Goal: Task Accomplishment & Management: Use online tool/utility

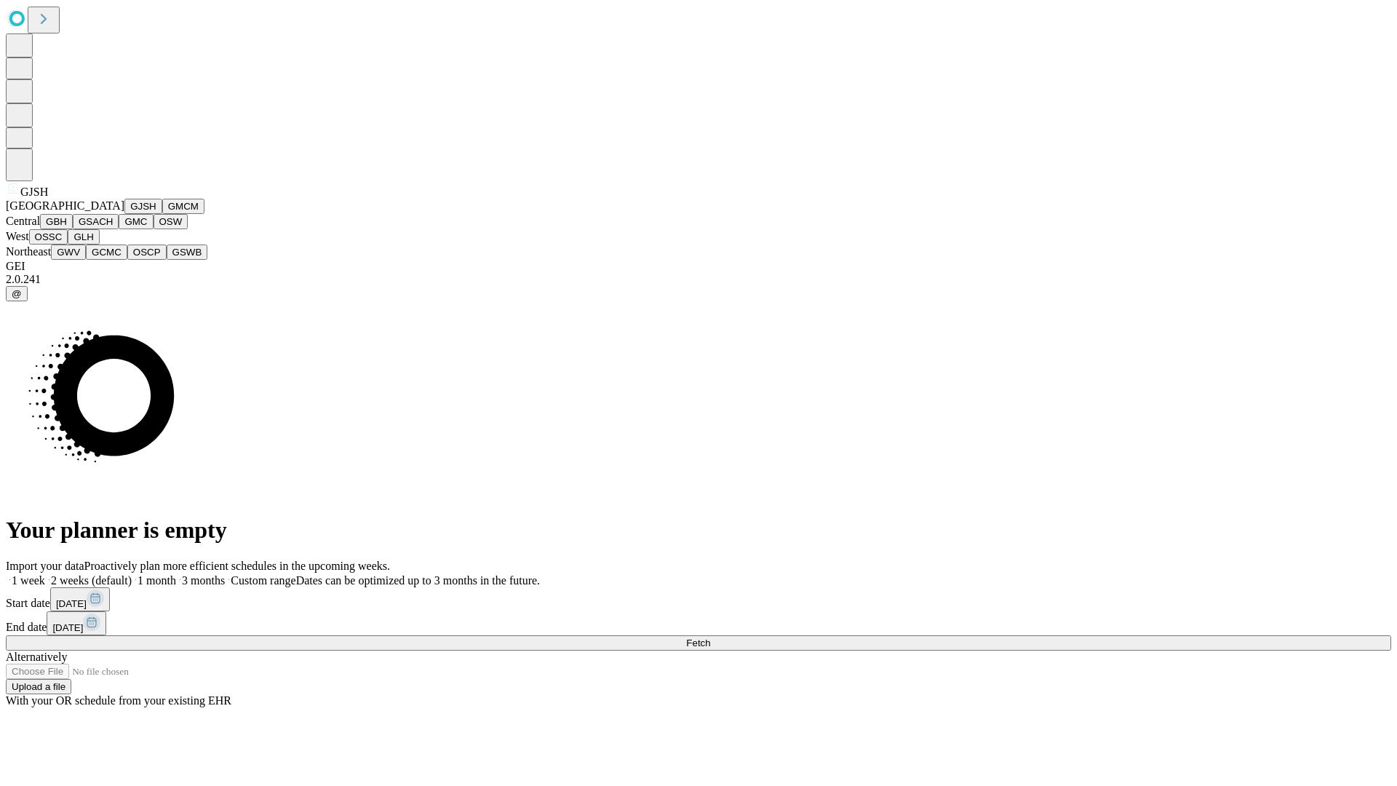
click at [124, 214] on button "GJSH" at bounding box center [143, 206] width 38 height 15
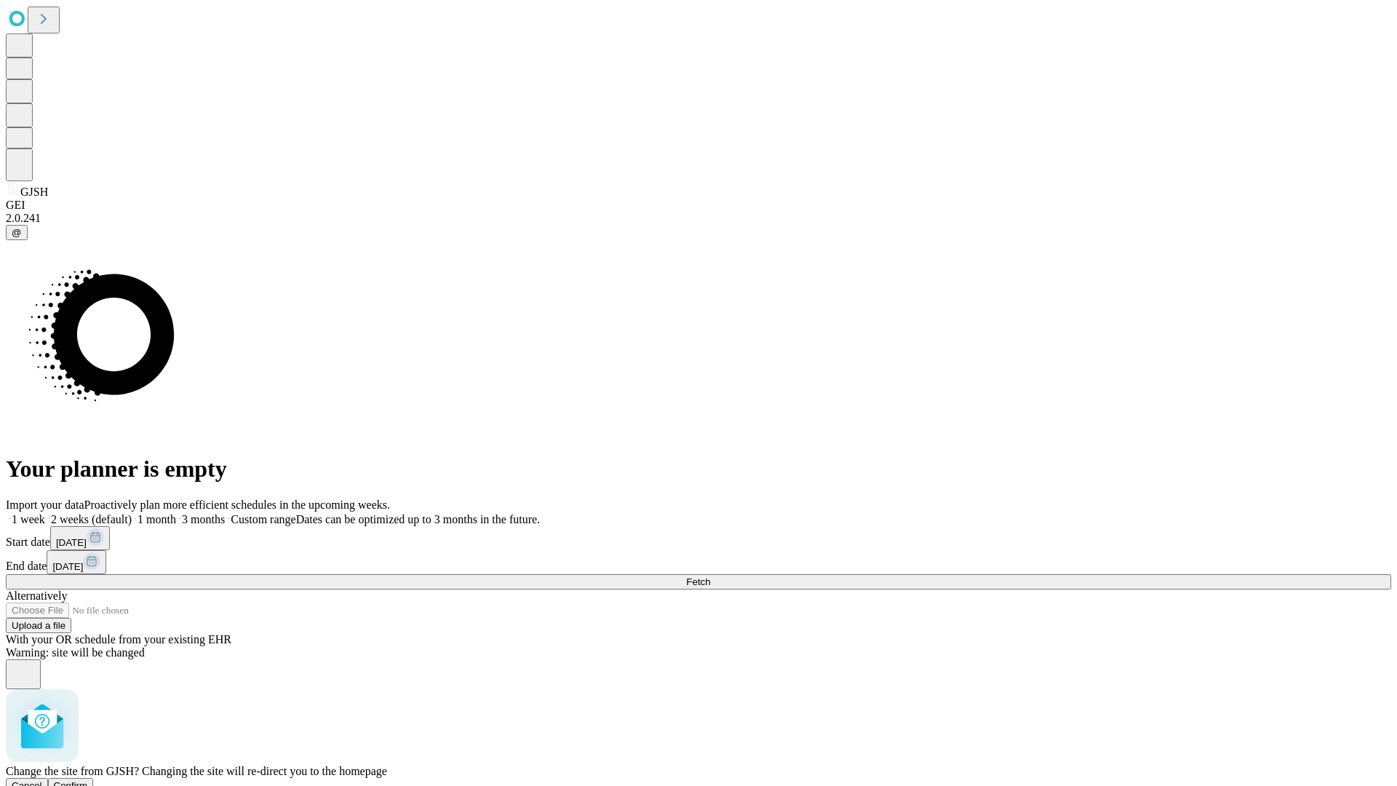
click at [88, 780] on span "Confirm" at bounding box center [71, 785] width 34 height 11
click at [45, 513] on label "1 week" at bounding box center [25, 519] width 39 height 12
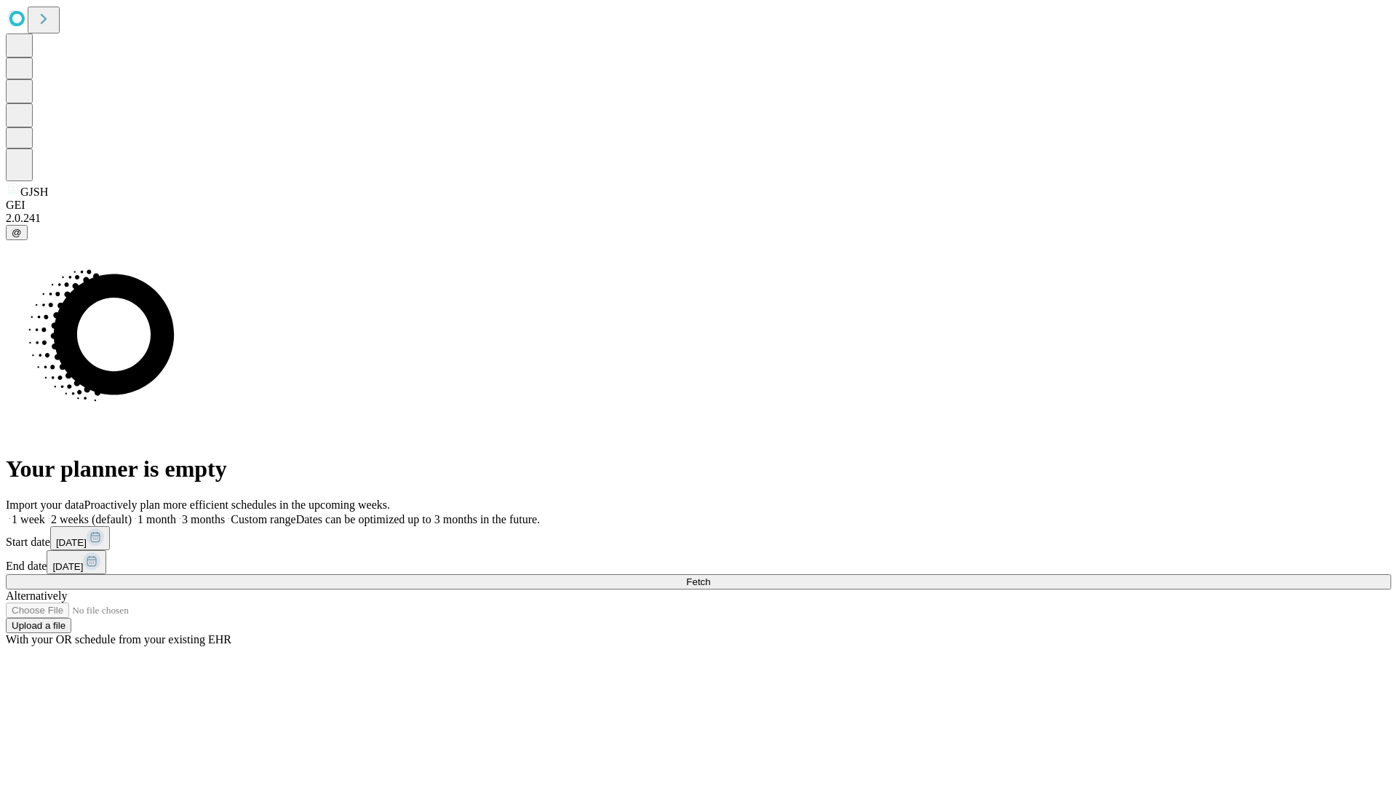
click at [710, 576] on span "Fetch" at bounding box center [698, 581] width 24 height 11
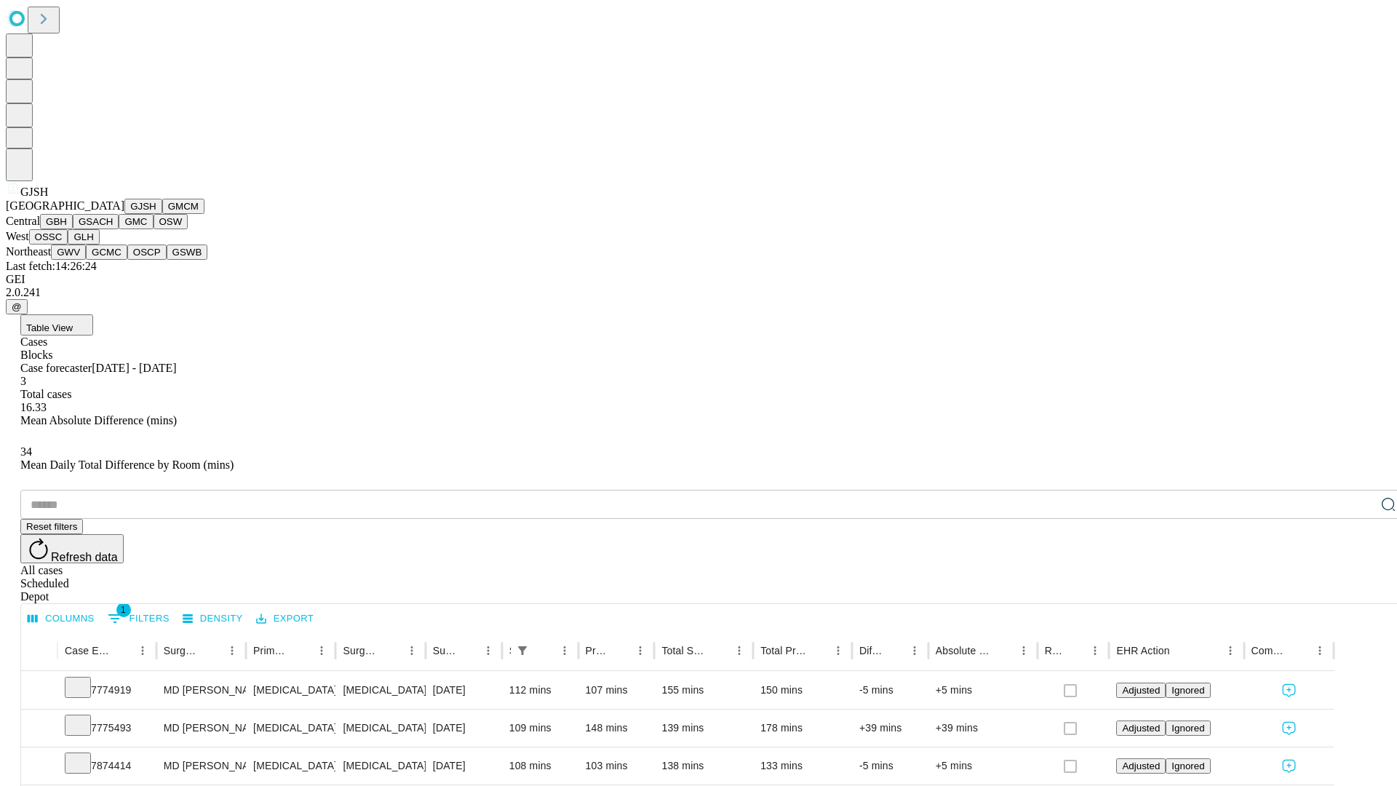
click at [162, 214] on button "GMCM" at bounding box center [183, 206] width 42 height 15
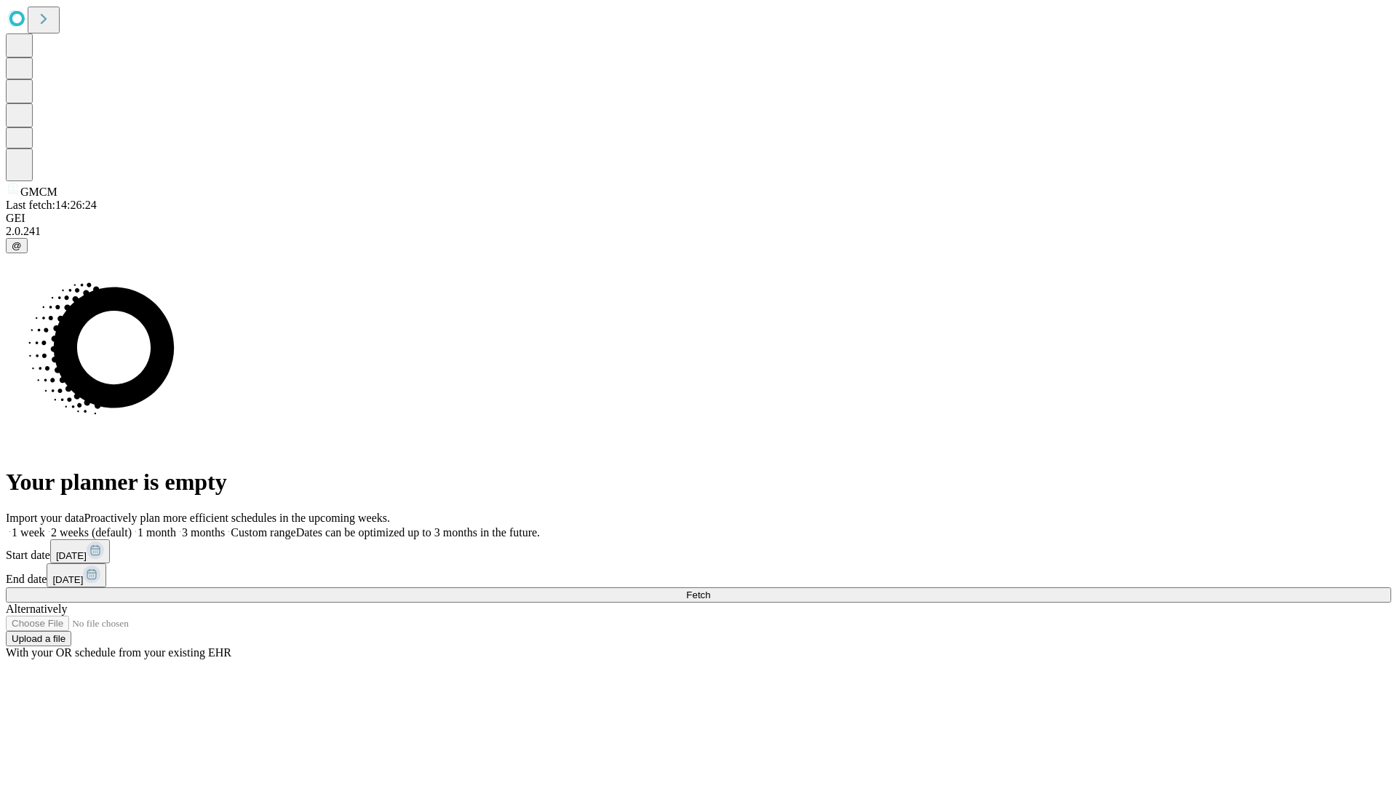
click at [45, 526] on label "1 week" at bounding box center [25, 532] width 39 height 12
click at [710, 589] on span "Fetch" at bounding box center [698, 594] width 24 height 11
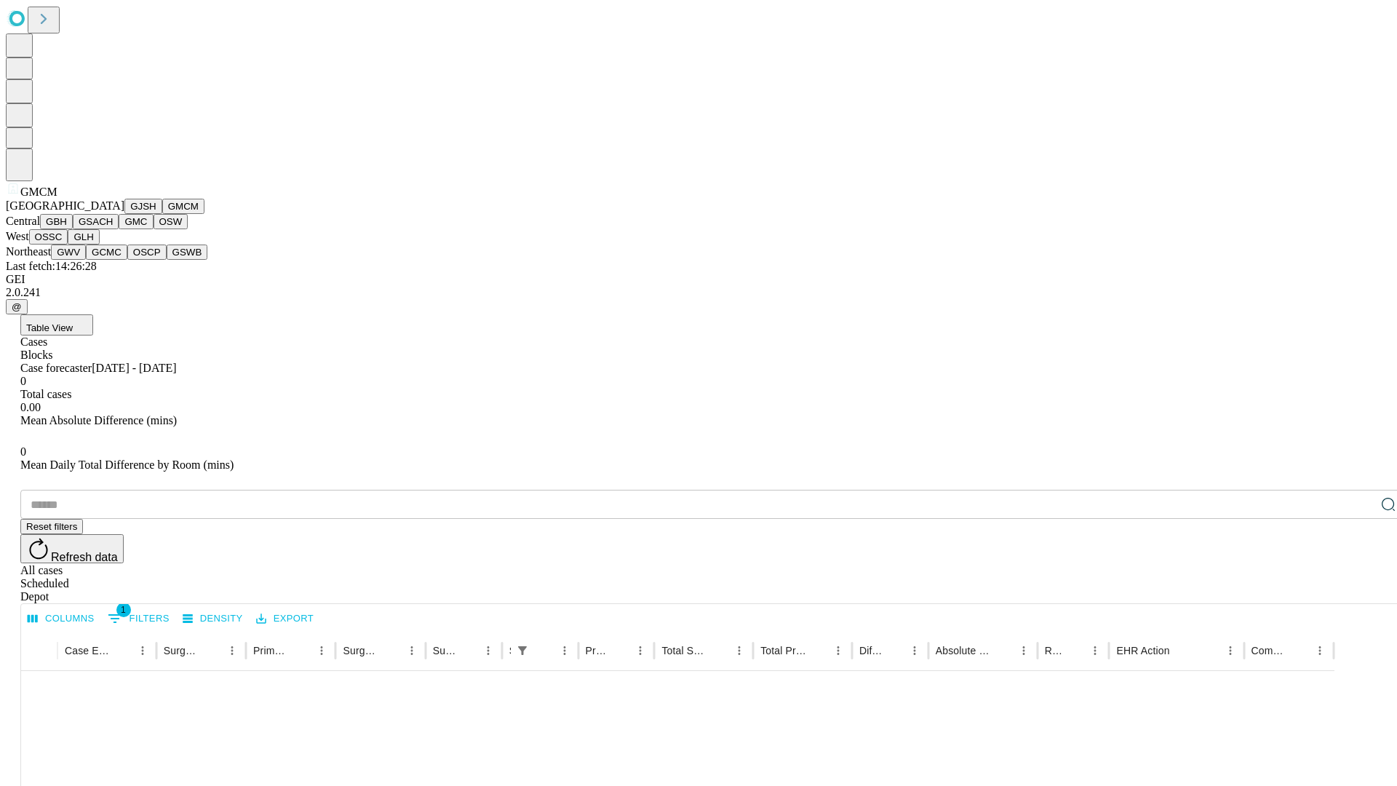
click at [73, 229] on button "GBH" at bounding box center [56, 221] width 33 height 15
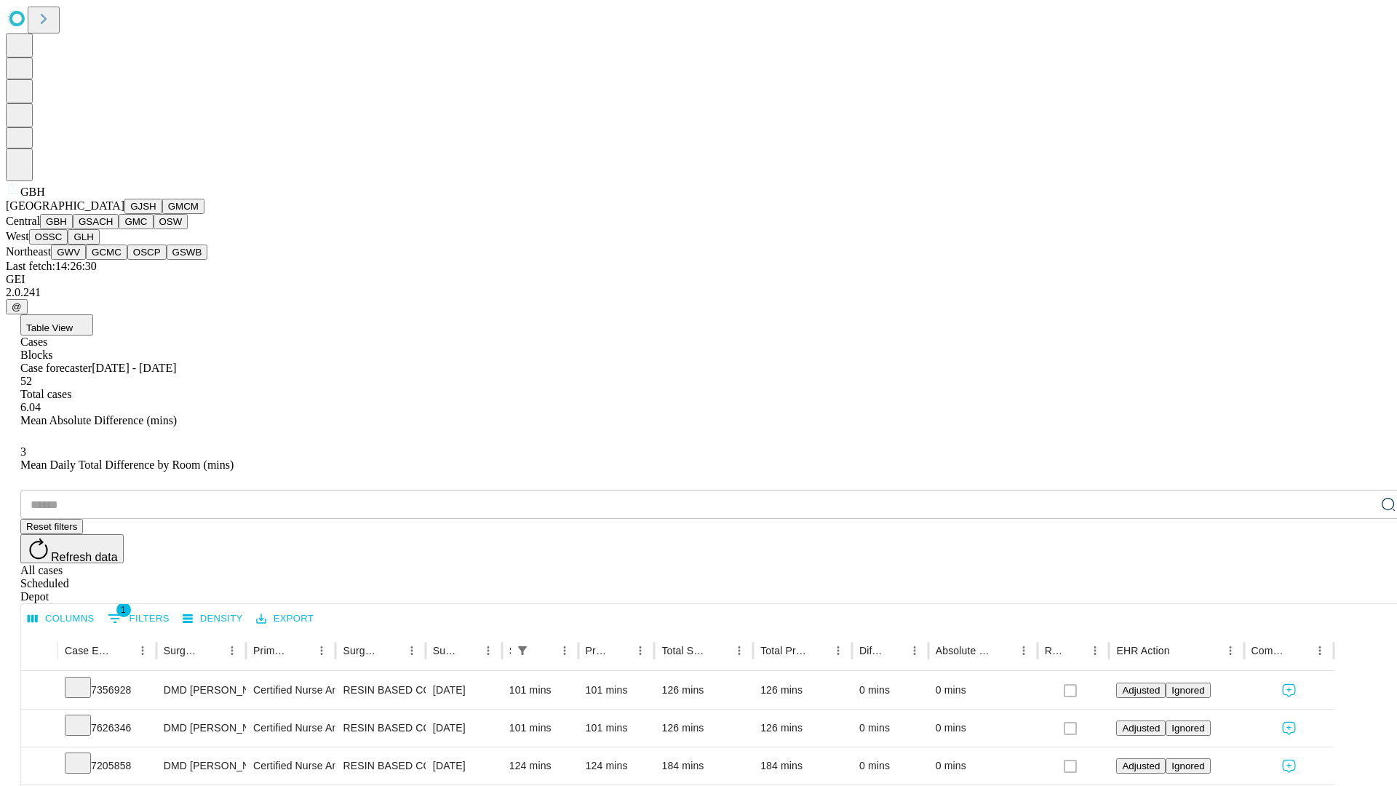
click at [113, 229] on button "GSACH" at bounding box center [96, 221] width 46 height 15
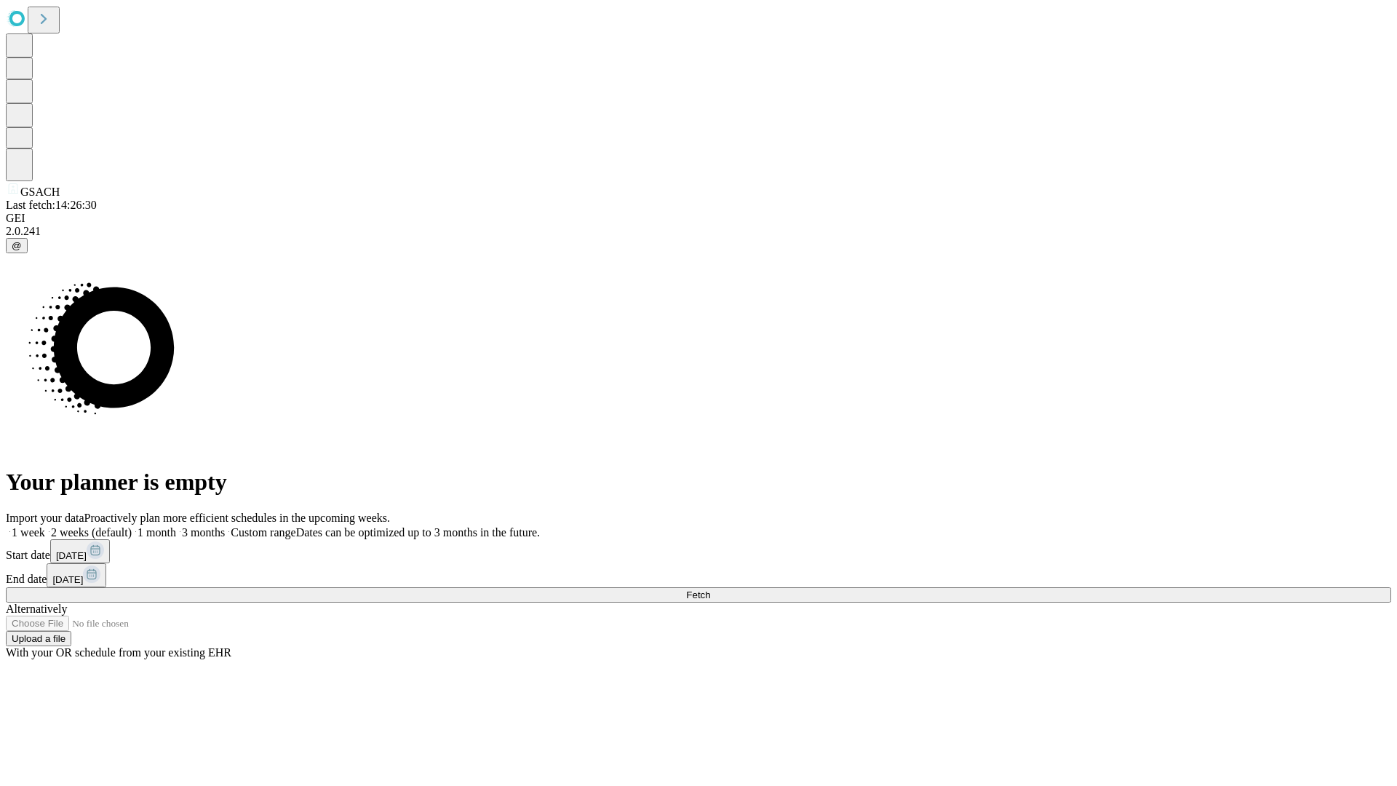
click at [710, 589] on span "Fetch" at bounding box center [698, 594] width 24 height 11
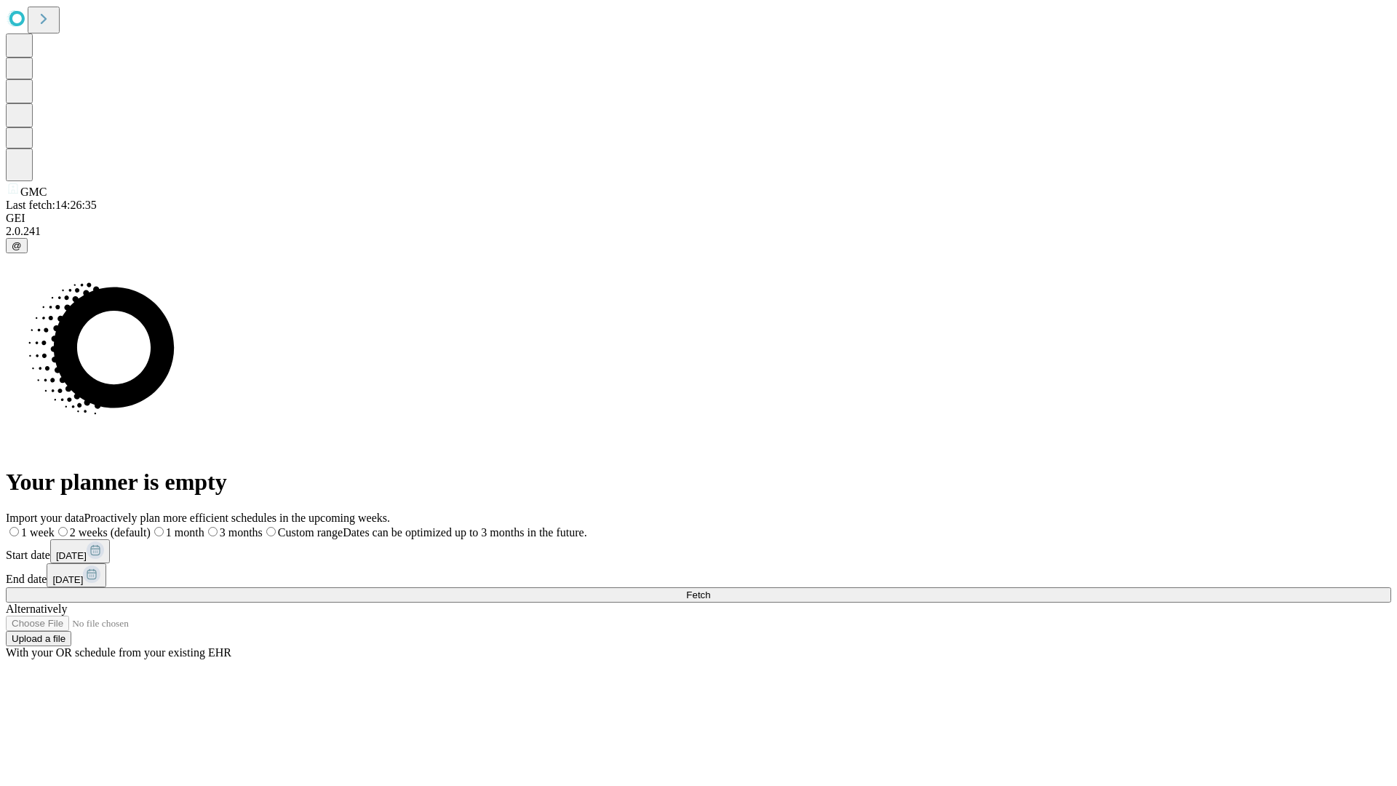
click at [710, 589] on span "Fetch" at bounding box center [698, 594] width 24 height 11
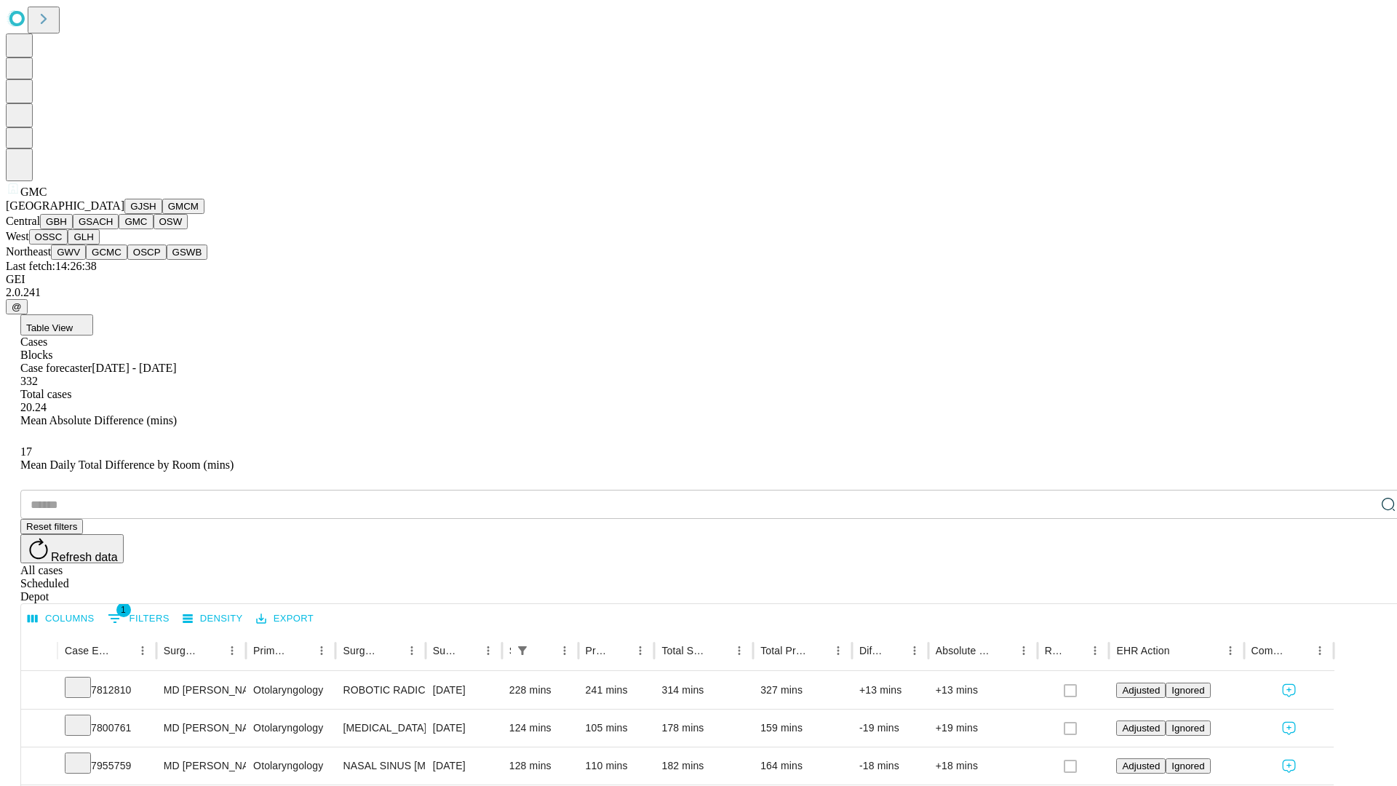
click at [154, 229] on button "OSW" at bounding box center [171, 221] width 35 height 15
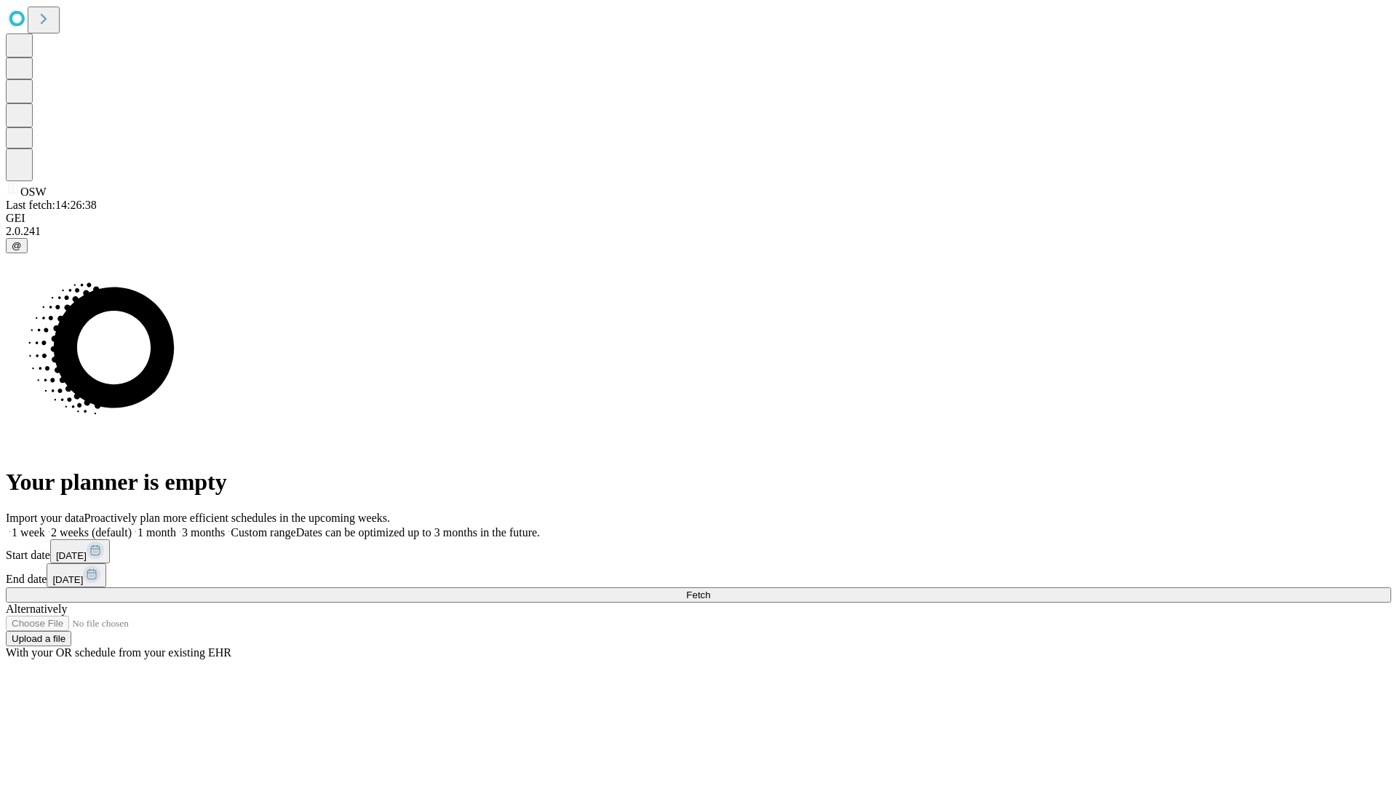
click at [45, 526] on label "1 week" at bounding box center [25, 532] width 39 height 12
click at [710, 589] on span "Fetch" at bounding box center [698, 594] width 24 height 11
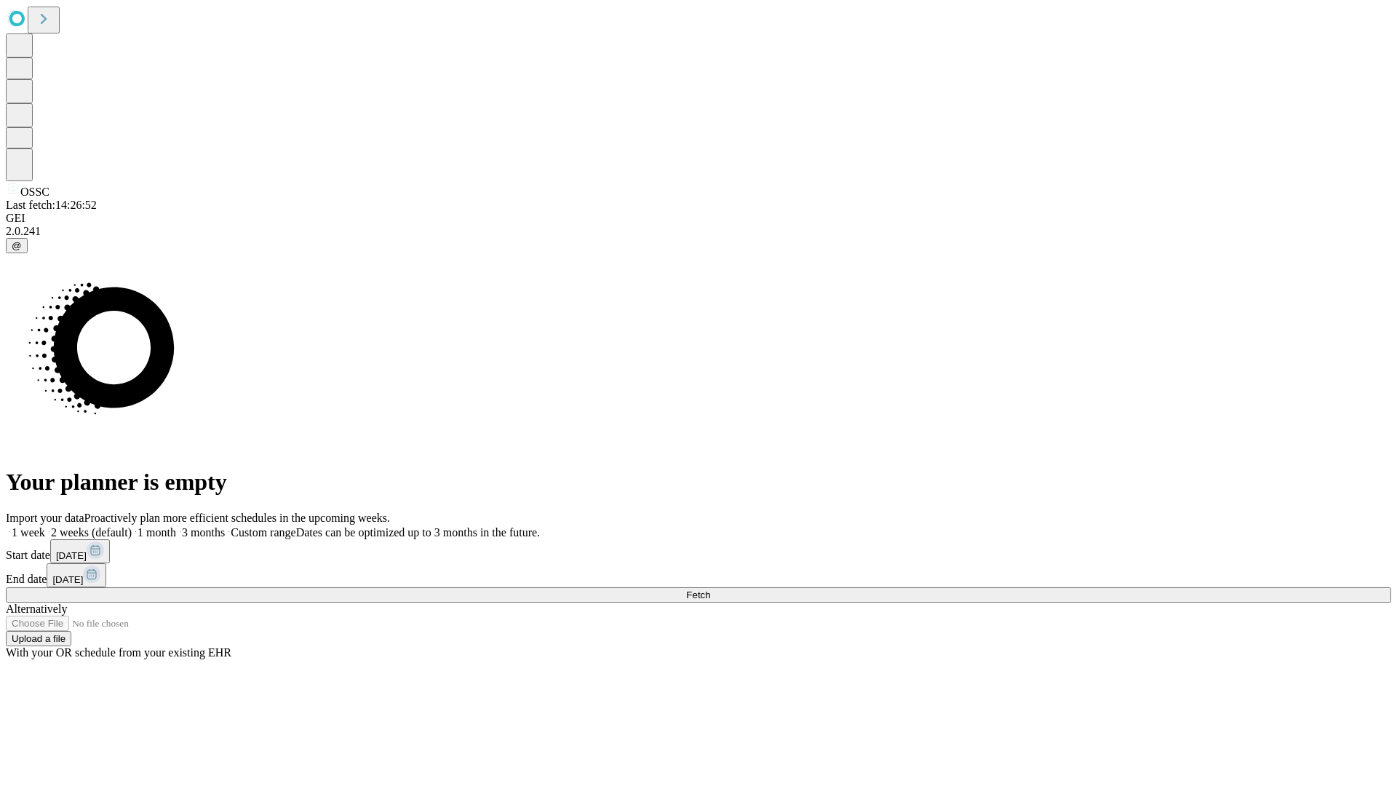
click at [710, 589] on span "Fetch" at bounding box center [698, 594] width 24 height 11
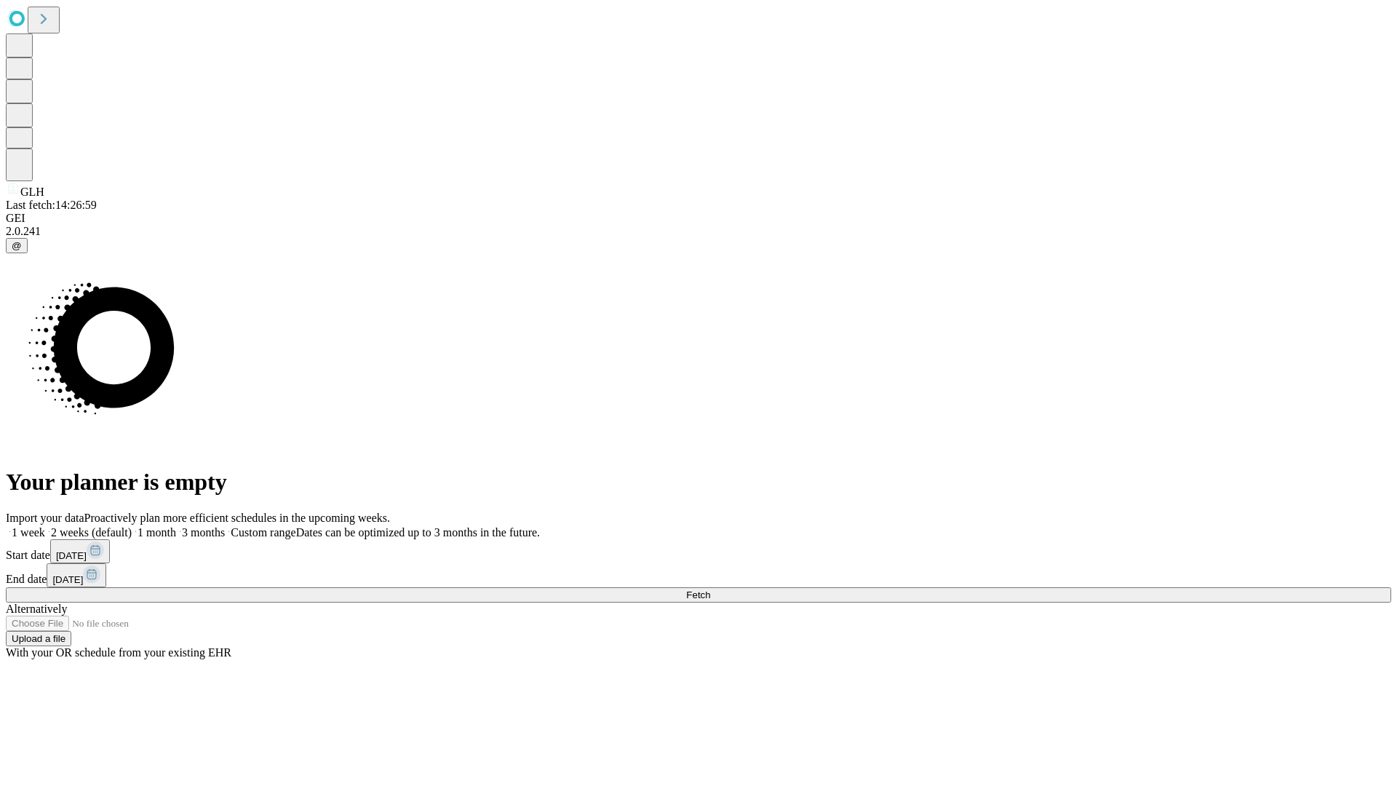
click at [45, 526] on label "1 week" at bounding box center [25, 532] width 39 height 12
click at [710, 589] on span "Fetch" at bounding box center [698, 594] width 24 height 11
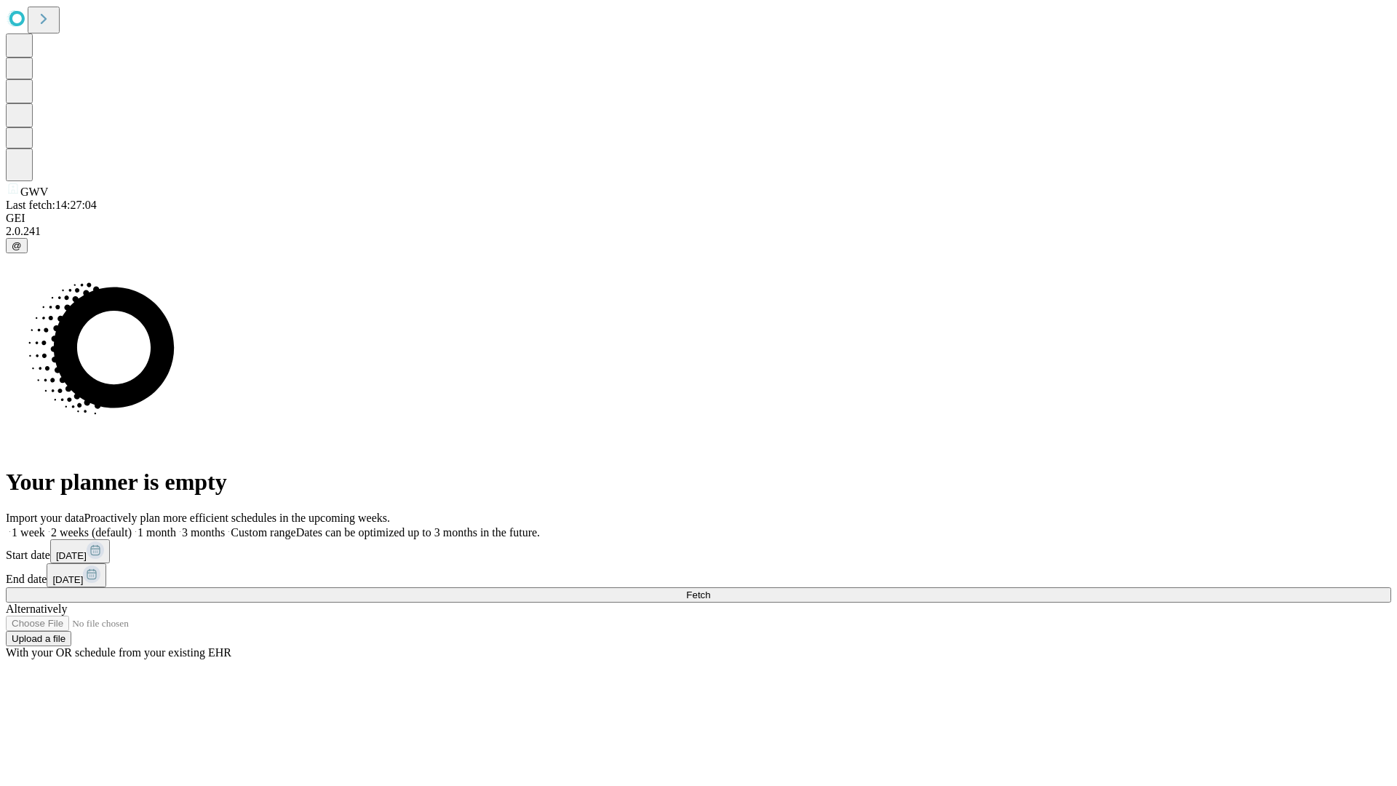
click at [45, 526] on label "1 week" at bounding box center [25, 532] width 39 height 12
click at [710, 589] on span "Fetch" at bounding box center [698, 594] width 24 height 11
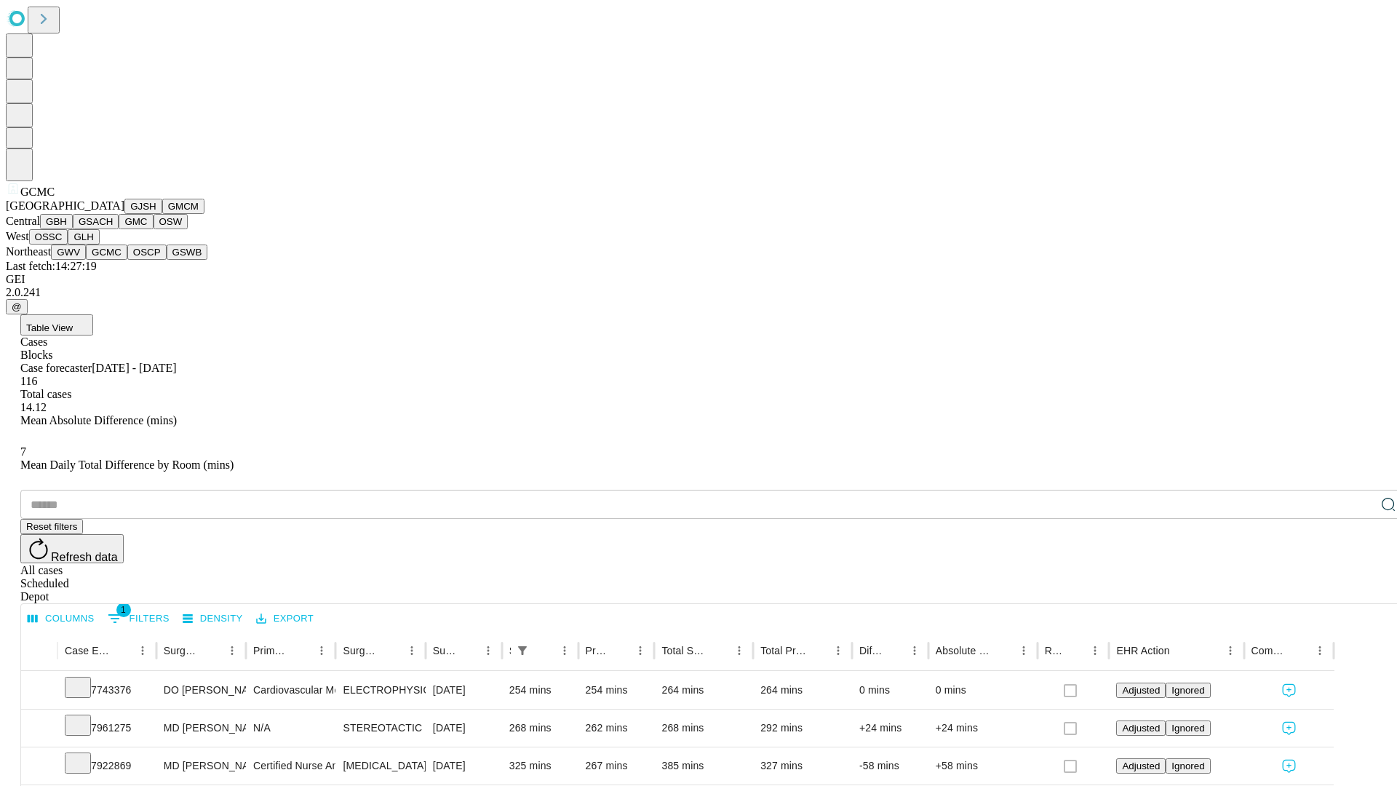
click at [127, 260] on button "OSCP" at bounding box center [146, 251] width 39 height 15
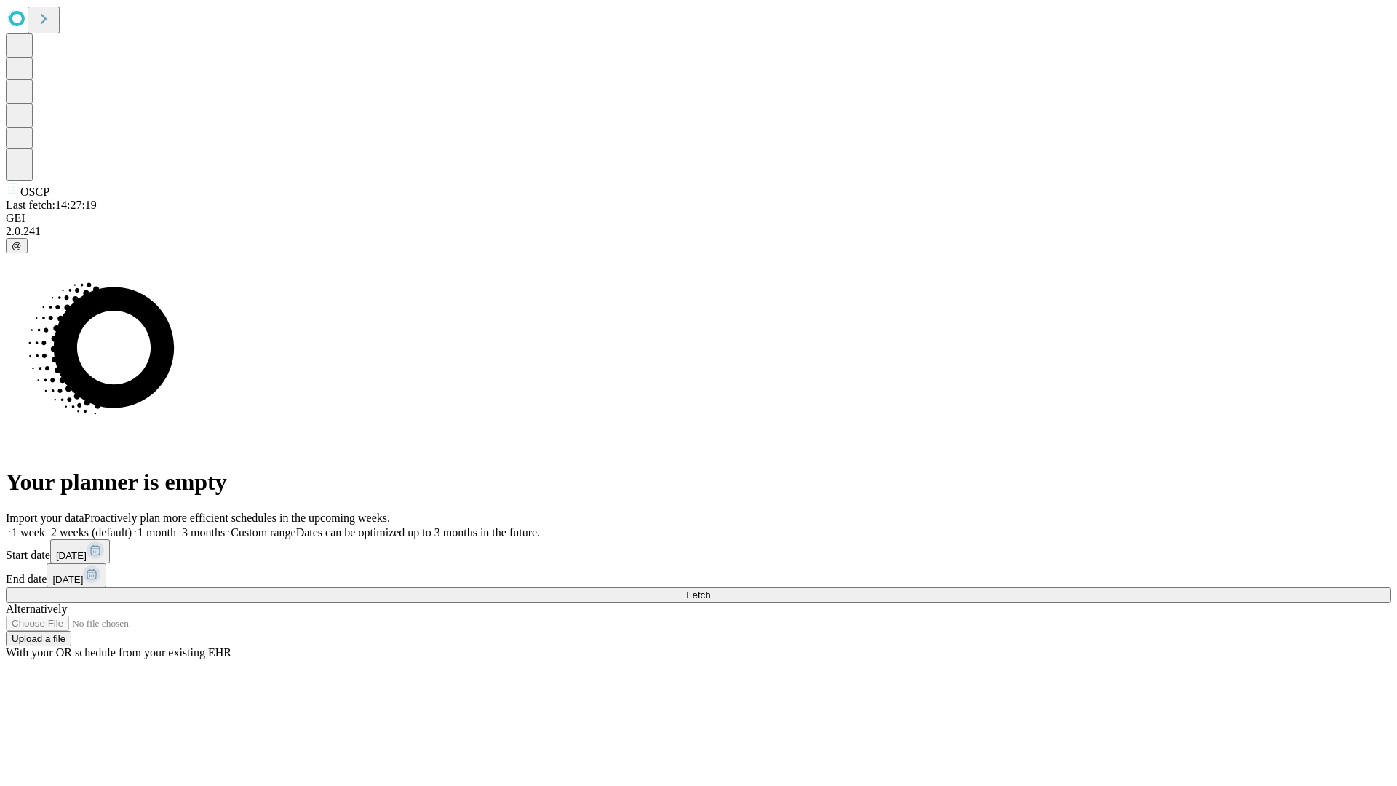
click at [45, 526] on label "1 week" at bounding box center [25, 532] width 39 height 12
click at [710, 589] on span "Fetch" at bounding box center [698, 594] width 24 height 11
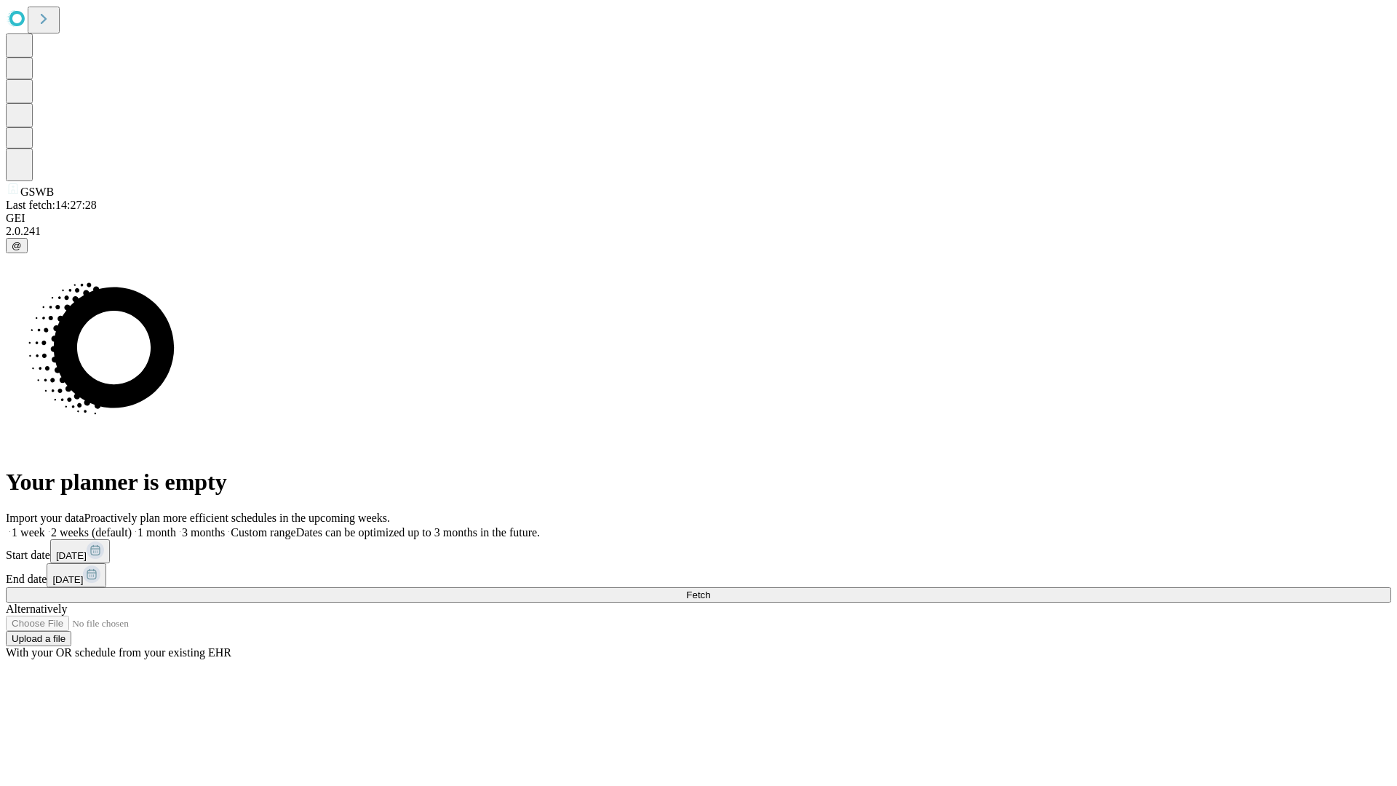
click at [45, 526] on label "1 week" at bounding box center [25, 532] width 39 height 12
click at [710, 589] on span "Fetch" at bounding box center [698, 594] width 24 height 11
